Goal: Transaction & Acquisition: Purchase product/service

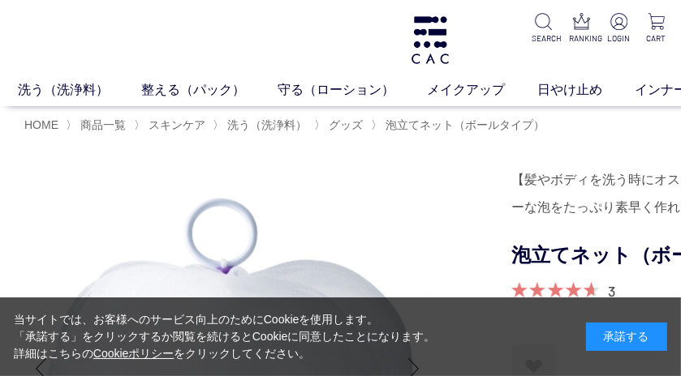
click at [648, 339] on div "承諾する" at bounding box center [626, 337] width 81 height 28
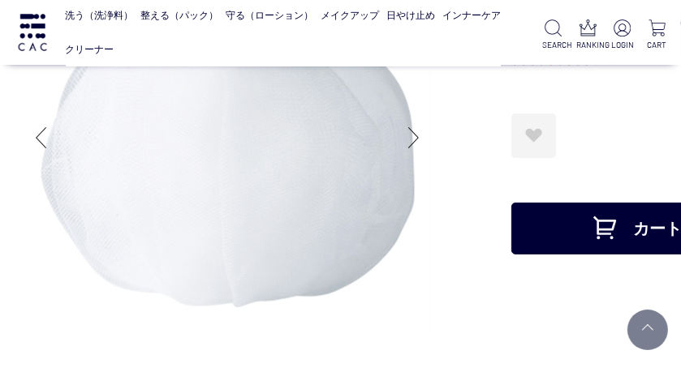
scroll to position [141, 0]
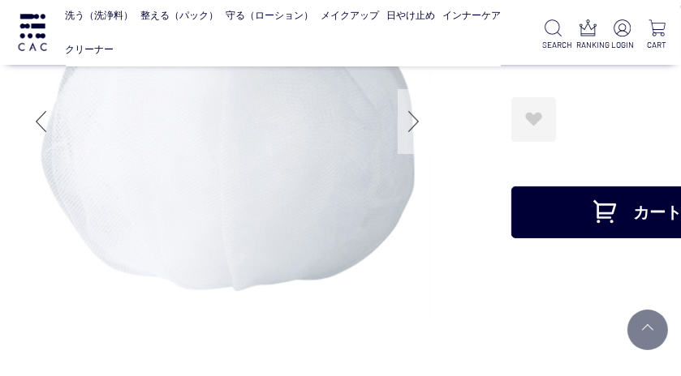
click at [420, 122] on div at bounding box center [414, 121] width 32 height 65
click at [41, 120] on div at bounding box center [40, 121] width 32 height 65
click at [630, 223] on button "カートに入れる" at bounding box center [673, 213] width 325 height 52
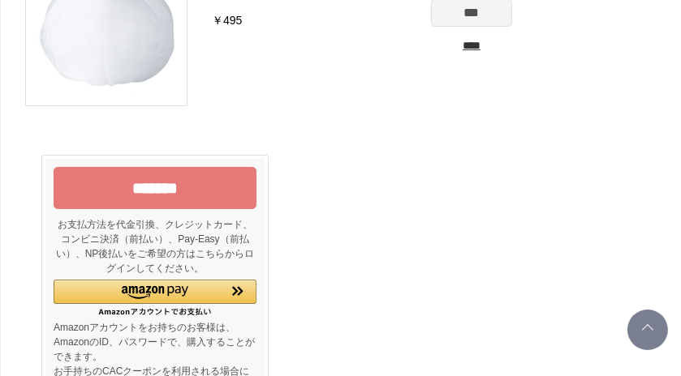
scroll to position [204, 0]
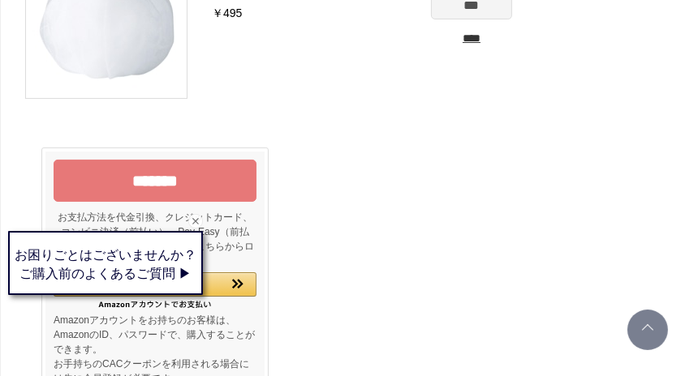
click at [200, 190] on input "*******" at bounding box center [155, 181] width 203 height 42
